Goal: Task Accomplishment & Management: Manage account settings

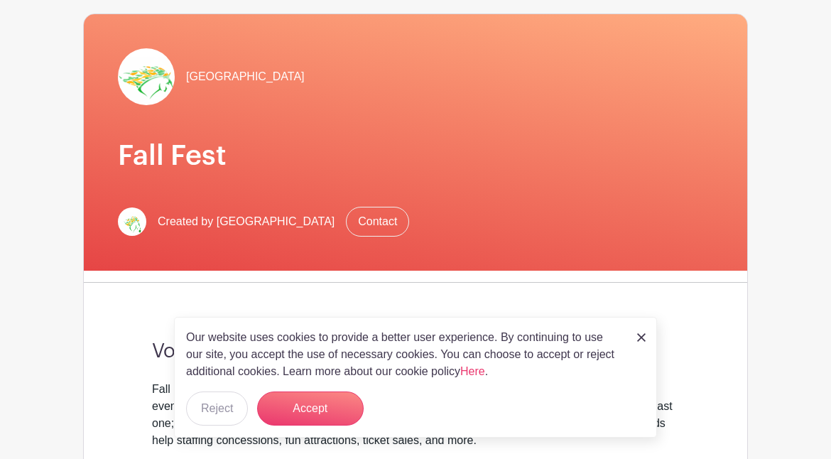
scroll to position [101, 0]
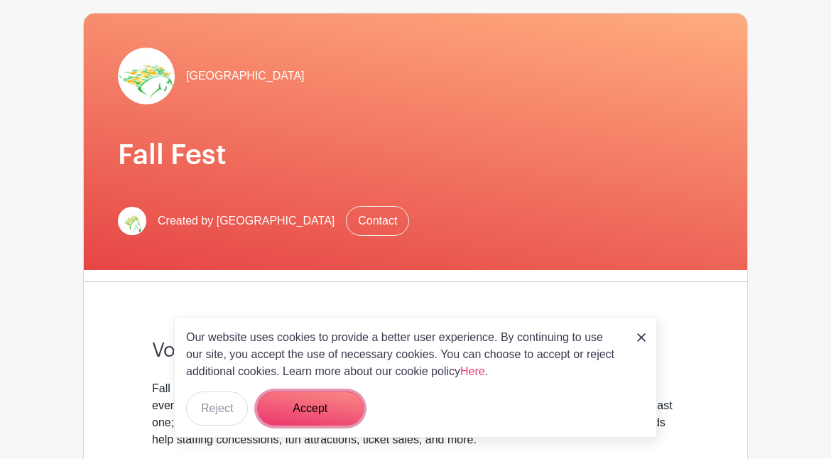
click at [323, 414] on button "Accept" at bounding box center [310, 408] width 107 height 34
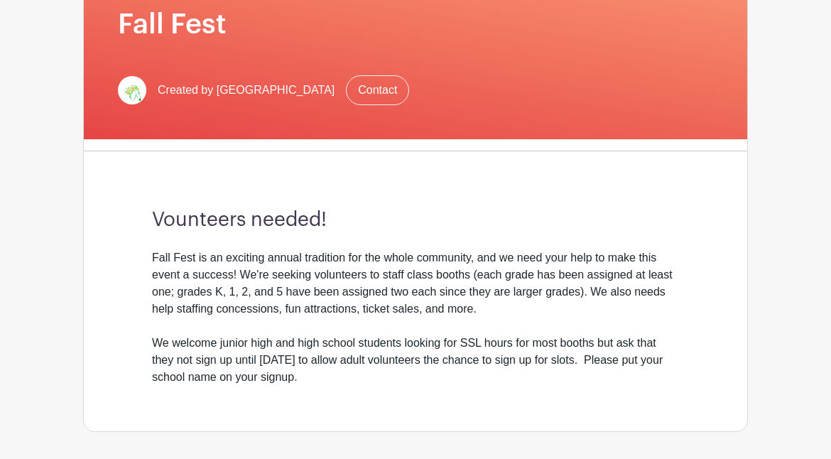
scroll to position [0, 0]
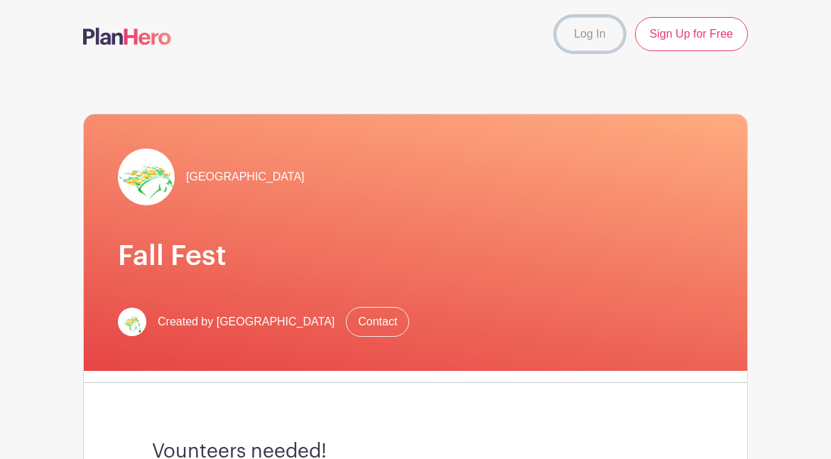
click at [586, 29] on link "Log In" at bounding box center [589, 34] width 67 height 34
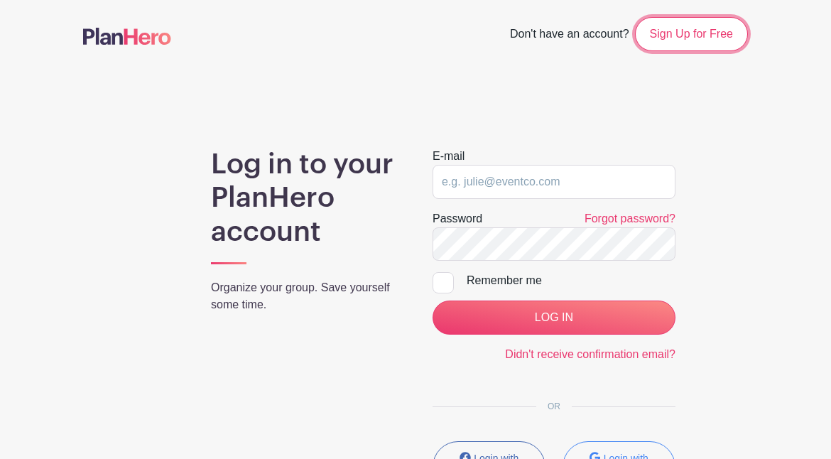
click at [678, 49] on link "Sign Up for Free" at bounding box center [691, 34] width 113 height 34
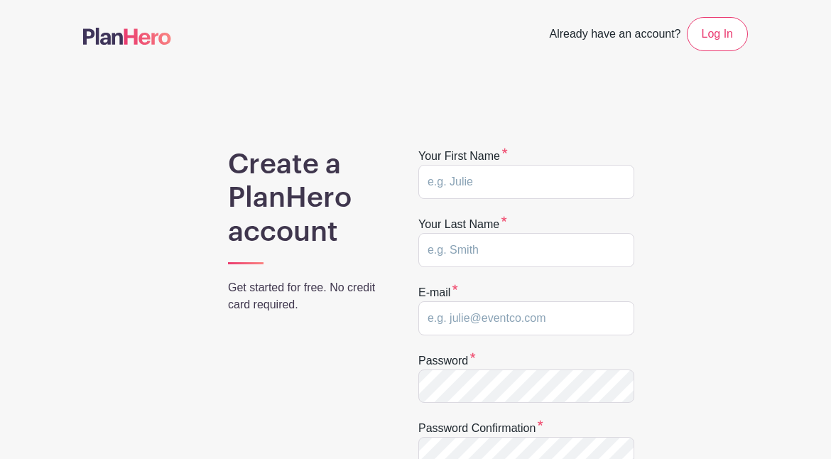
click at [464, 197] on form "Your first name Your last name E-mail Password Password confirmation CREATE MY …" at bounding box center [526, 371] width 216 height 447
click at [460, 189] on input "text" at bounding box center [526, 182] width 216 height 34
type input "[PERSON_NAME]"
type input "[PERSON_NAME][EMAIL_ADDRESS][PERSON_NAME][DOMAIN_NAME]"
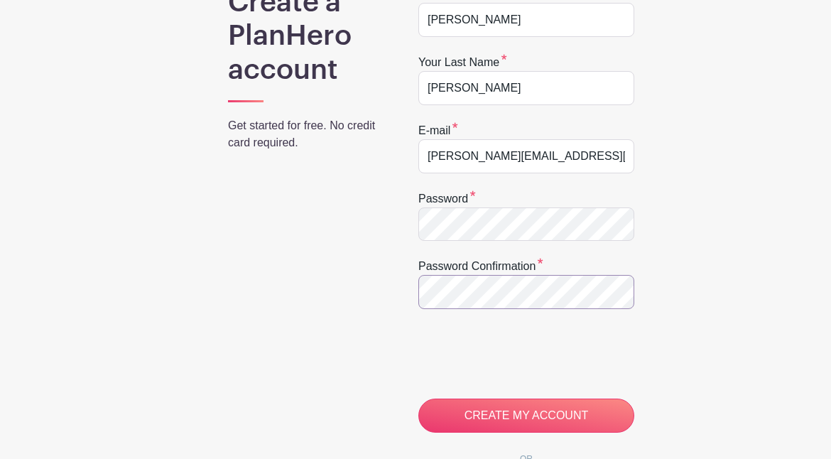
scroll to position [167, 0]
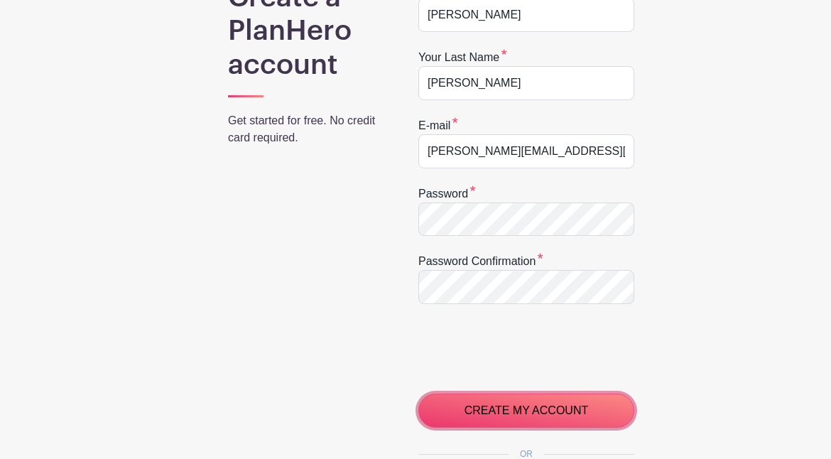
click at [479, 410] on input "CREATE MY ACCOUNT" at bounding box center [526, 410] width 216 height 34
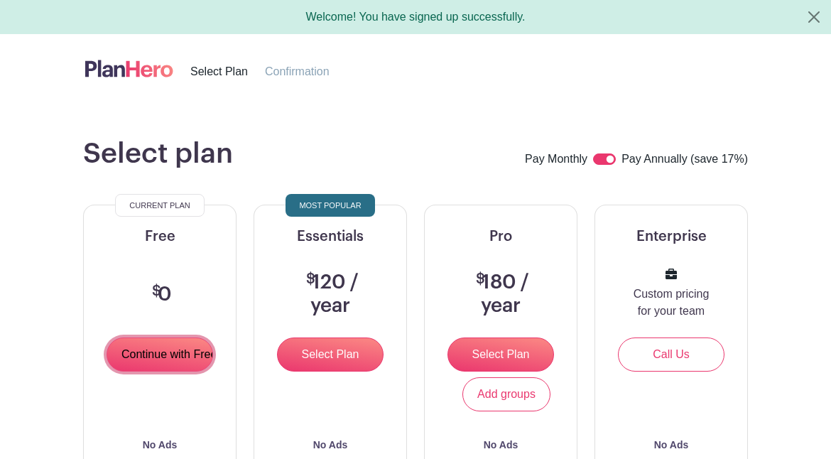
click at [157, 349] on input "Continue with Free" at bounding box center [160, 354] width 107 height 34
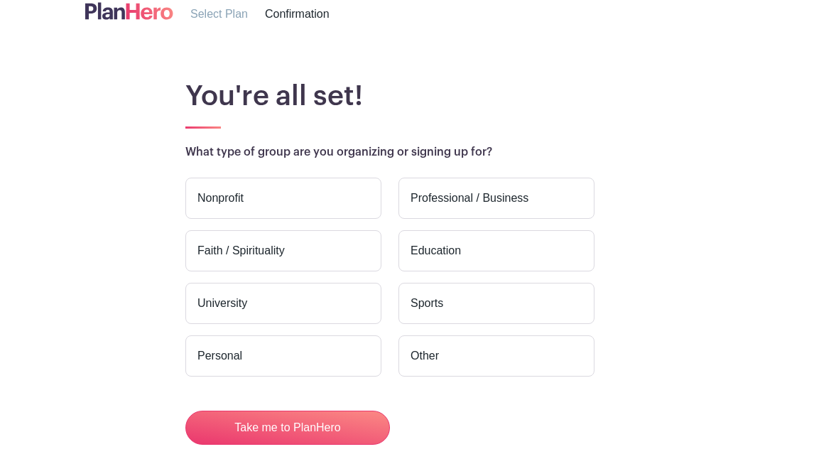
scroll to position [60, 0]
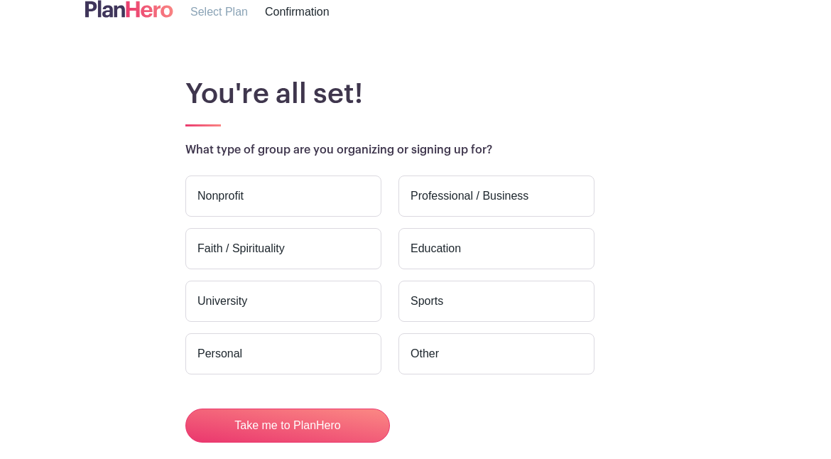
click at [424, 254] on label "Education" at bounding box center [496, 248] width 196 height 41
click at [0, 0] on input "Education" at bounding box center [0, 0] width 0 height 0
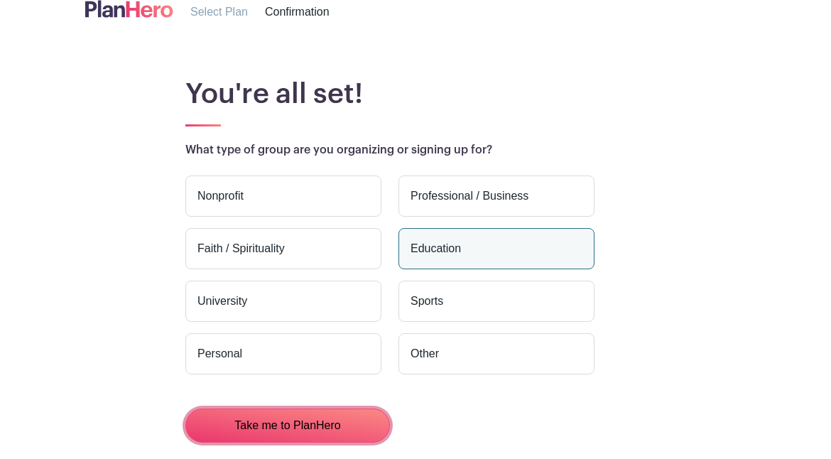
click at [292, 426] on button "Take me to PlanHero" at bounding box center [287, 425] width 205 height 34
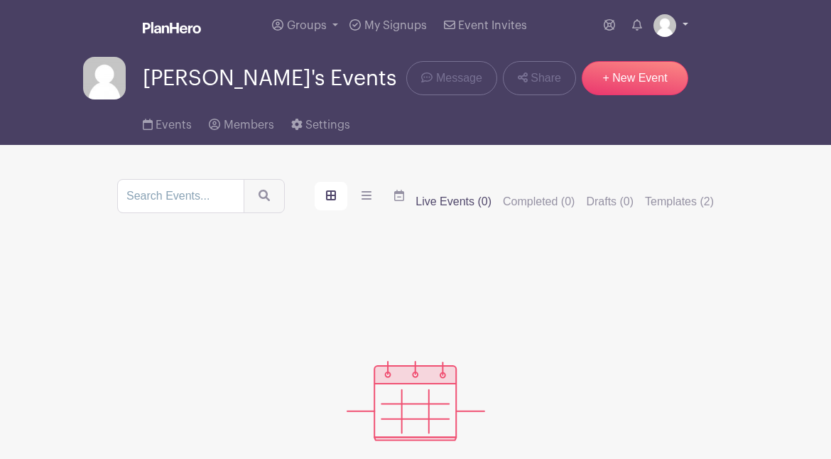
click at [687, 20] on link at bounding box center [670, 25] width 35 height 23
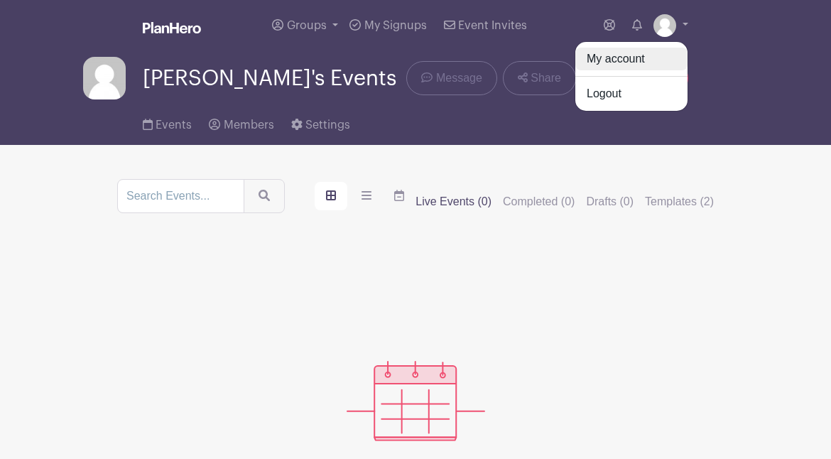
click at [619, 55] on link "My account" at bounding box center [631, 59] width 112 height 23
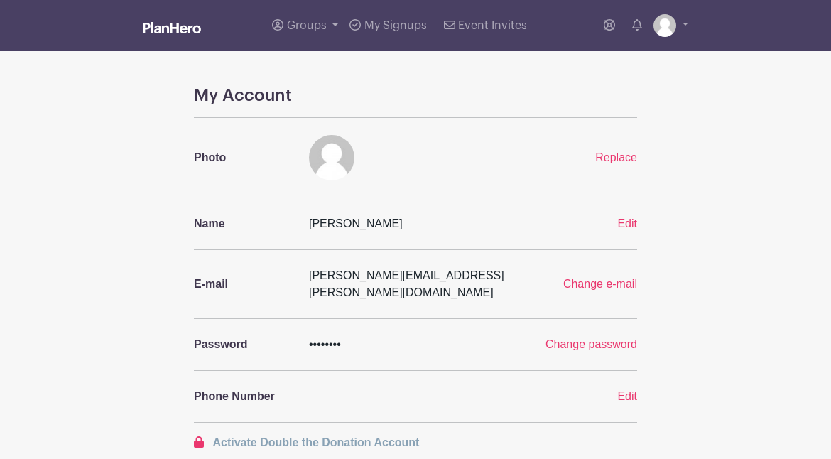
click at [613, 155] on span "Replace" at bounding box center [616, 157] width 42 height 12
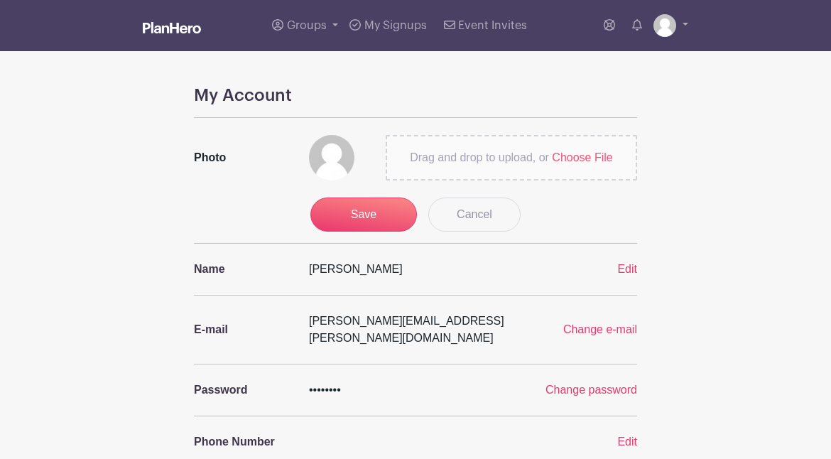
click at [580, 160] on span "Choose File" at bounding box center [582, 157] width 60 height 12
click at [0, 0] on input "Drag and drop to upload, or Choose File" at bounding box center [0, 0] width 0 height 0
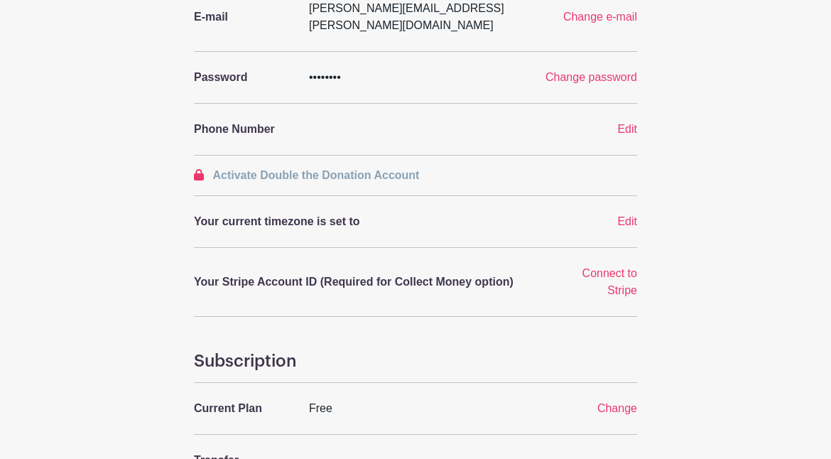
scroll to position [312, 0]
click at [620, 216] on span "Edit" at bounding box center [627, 222] width 20 height 12
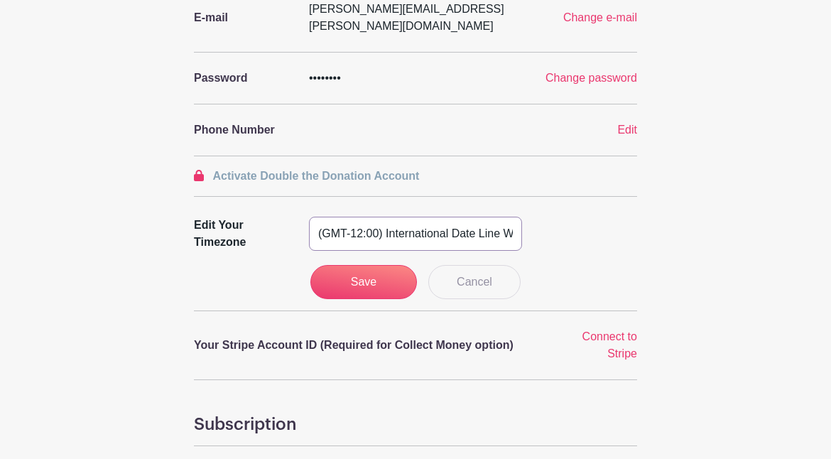
click at [459, 222] on select "(GMT-12:00) International Date Line West (GMT-11:00) American Samoa (GMT-11:00)…" at bounding box center [415, 234] width 213 height 34
select select "Eastern Time (US & Canada)"
click at [309, 217] on select "(GMT-12:00) International Date Line West (GMT-11:00) American Samoa (GMT-11:00)…" at bounding box center [415, 234] width 213 height 34
click at [363, 265] on input "Save" at bounding box center [363, 282] width 107 height 34
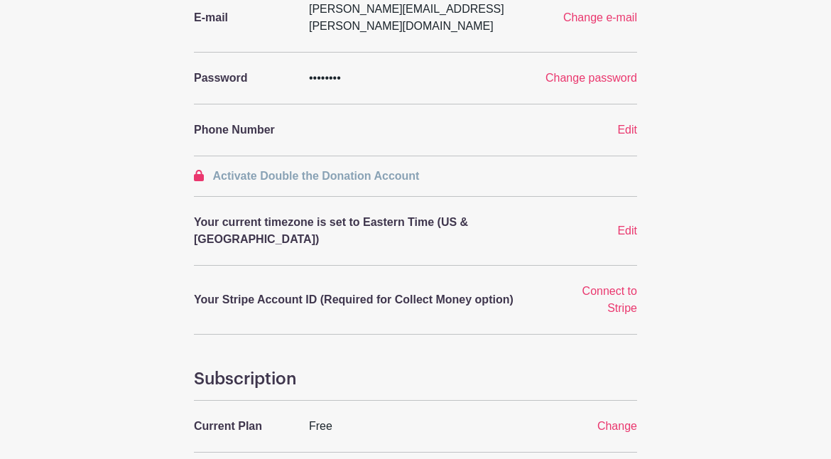
click at [622, 124] on span "Edit" at bounding box center [627, 130] width 20 height 12
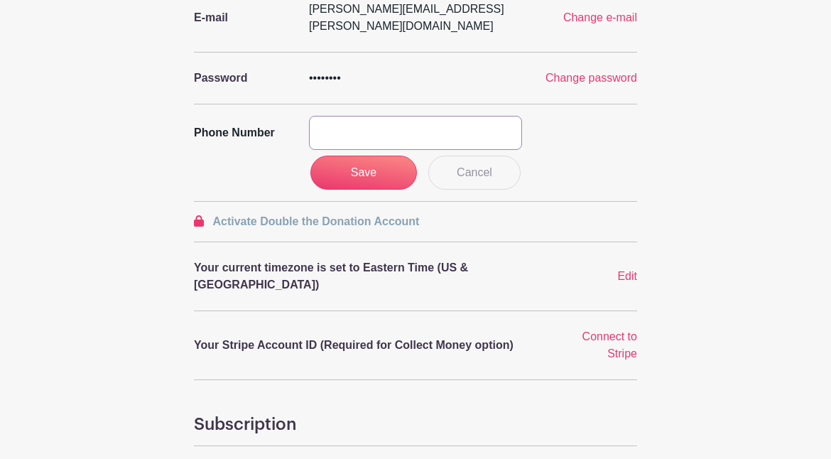
click at [363, 116] on input "text" at bounding box center [415, 133] width 213 height 34
type input "2023861818"
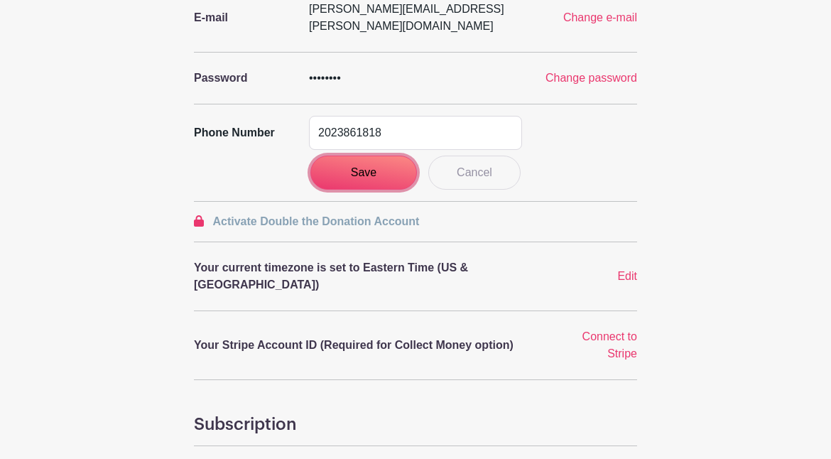
click at [369, 160] on input "Save" at bounding box center [363, 173] width 107 height 34
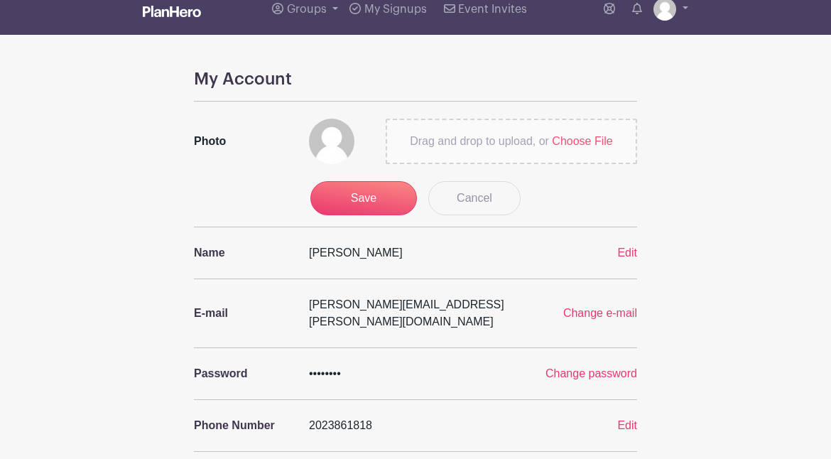
scroll to position [0, 0]
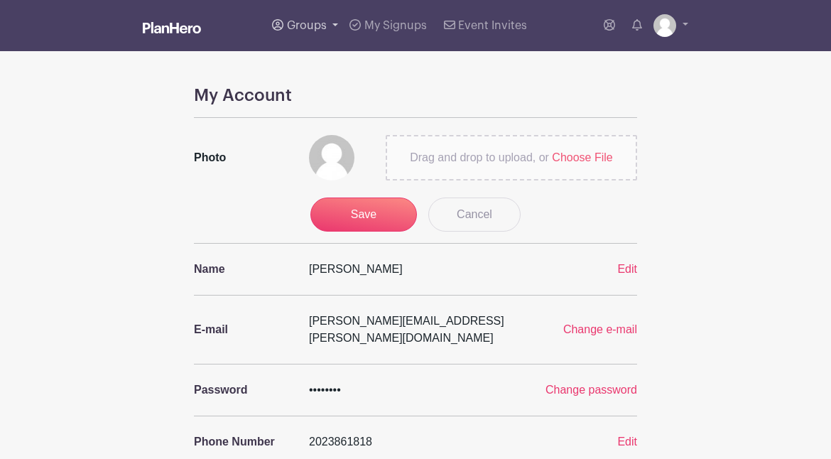
click at [332, 24] on link "Groups" at bounding box center [304, 25] width 77 height 51
click at [342, 98] on span "Jorge's Events" at bounding box center [369, 104] width 136 height 16
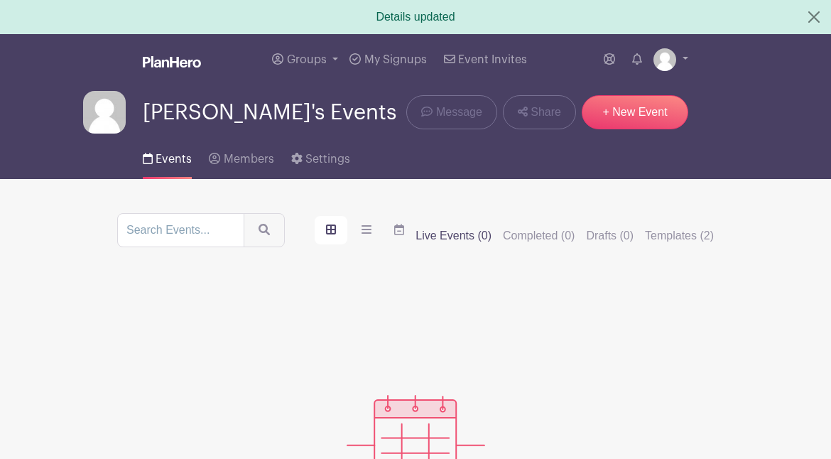
click at [99, 107] on img at bounding box center [104, 112] width 43 height 43
click at [158, 106] on span "Jorge's Events" at bounding box center [270, 112] width 254 height 23
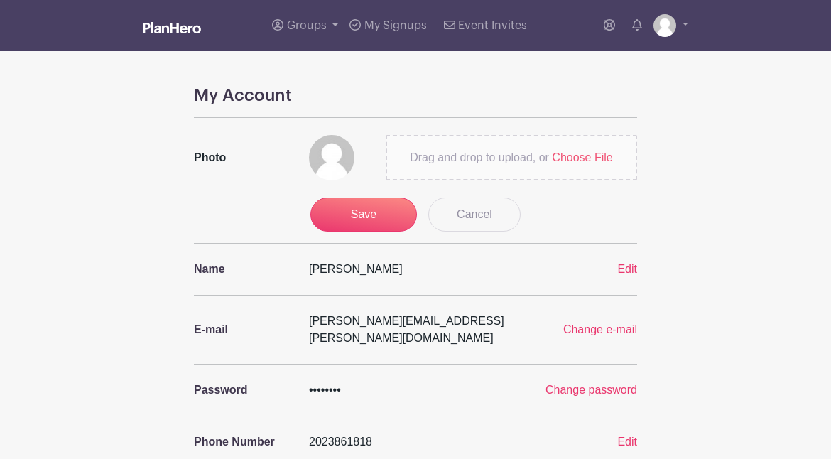
click at [585, 156] on span "Choose File" at bounding box center [582, 157] width 60 height 12
click at [0, 0] on input "Drag and drop to upload, or Choose File" at bounding box center [0, 0] width 0 height 0
click at [589, 152] on span "Choose File" at bounding box center [582, 157] width 60 height 12
click at [0, 0] on input "Drag and drop to upload, or Choose File" at bounding box center [0, 0] width 0 height 0
